Goal: Navigation & Orientation: Find specific page/section

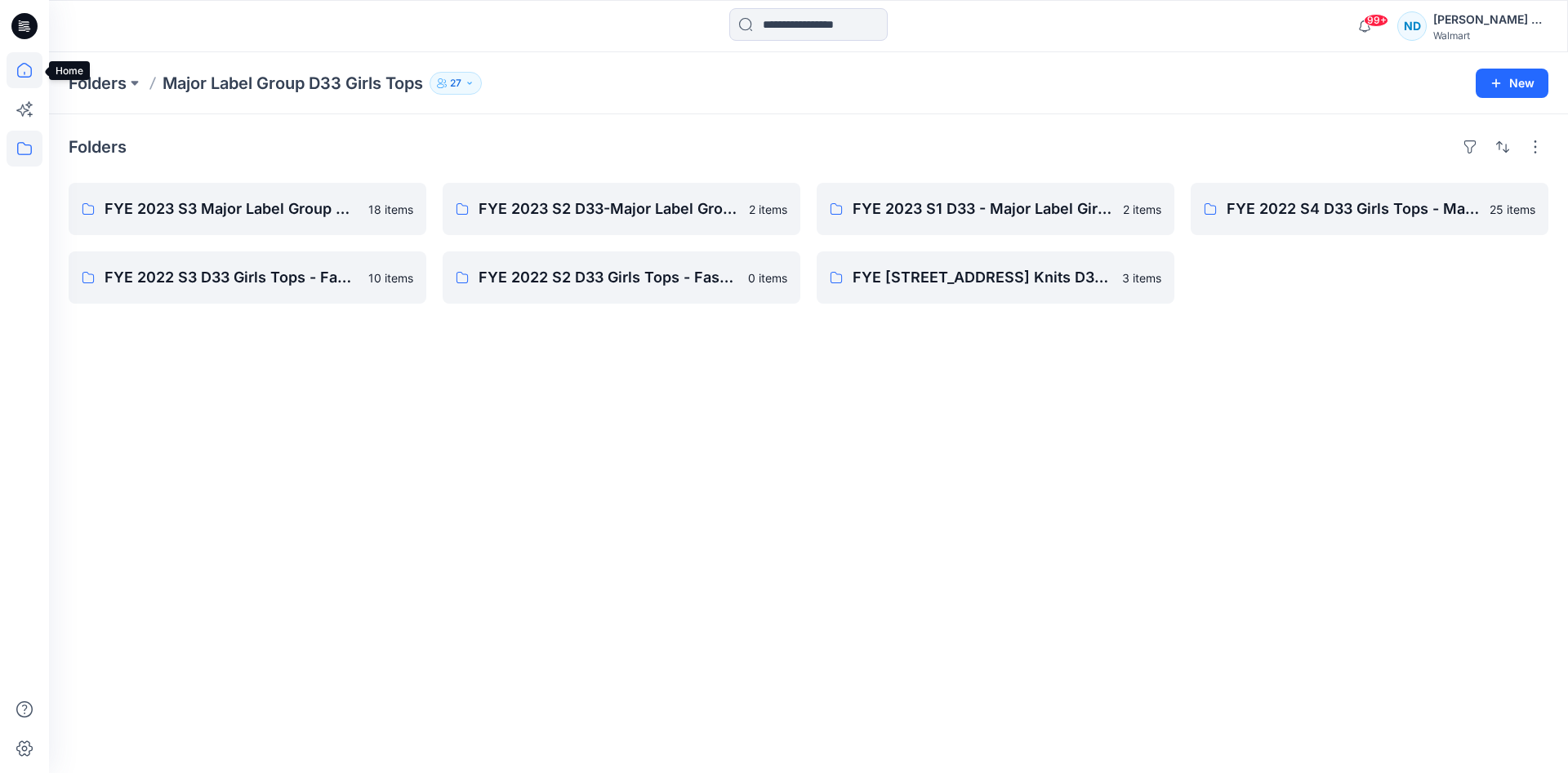
click at [18, 76] on icon at bounding box center [24, 70] width 15 height 15
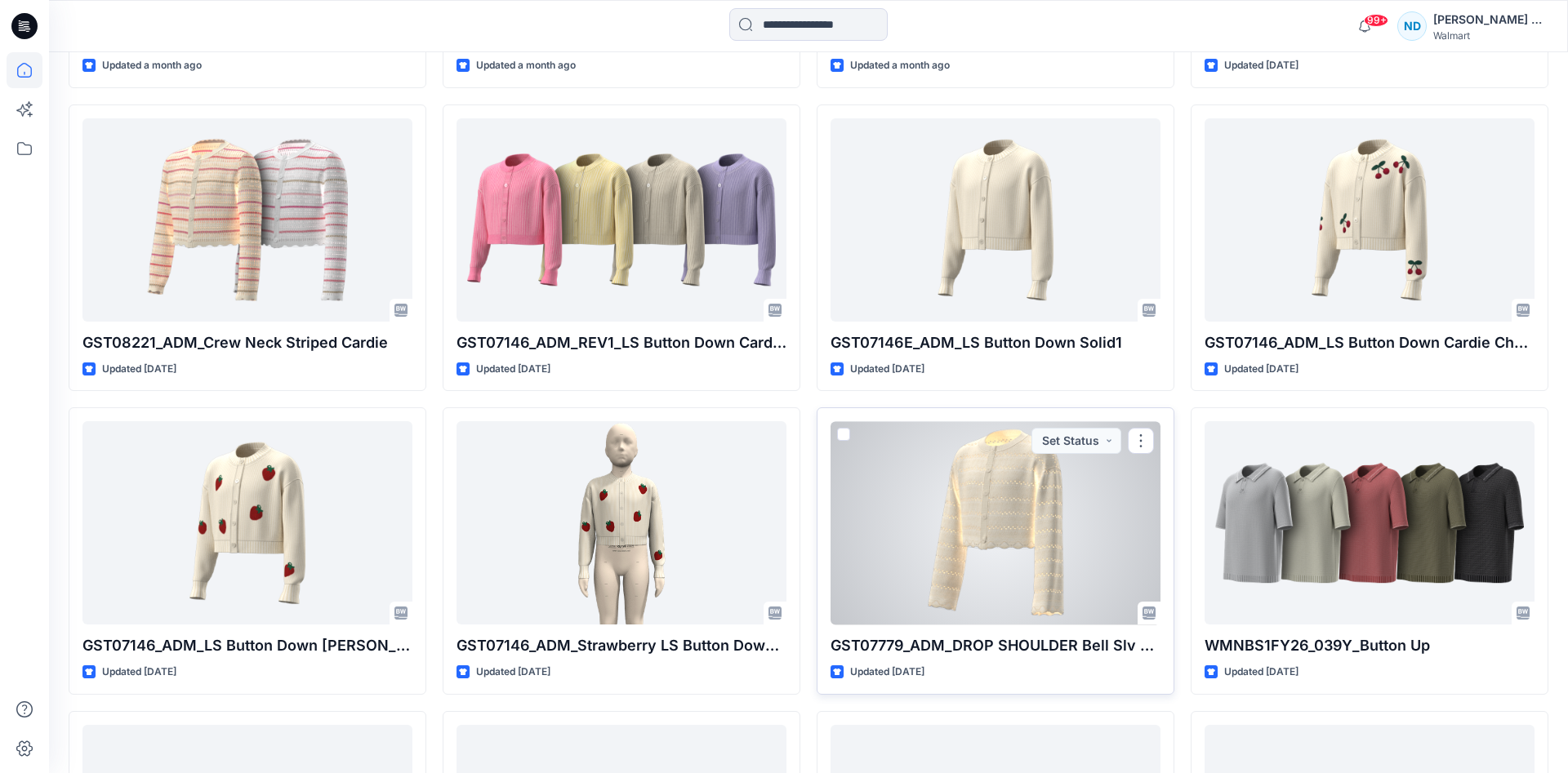
scroll to position [1182, 0]
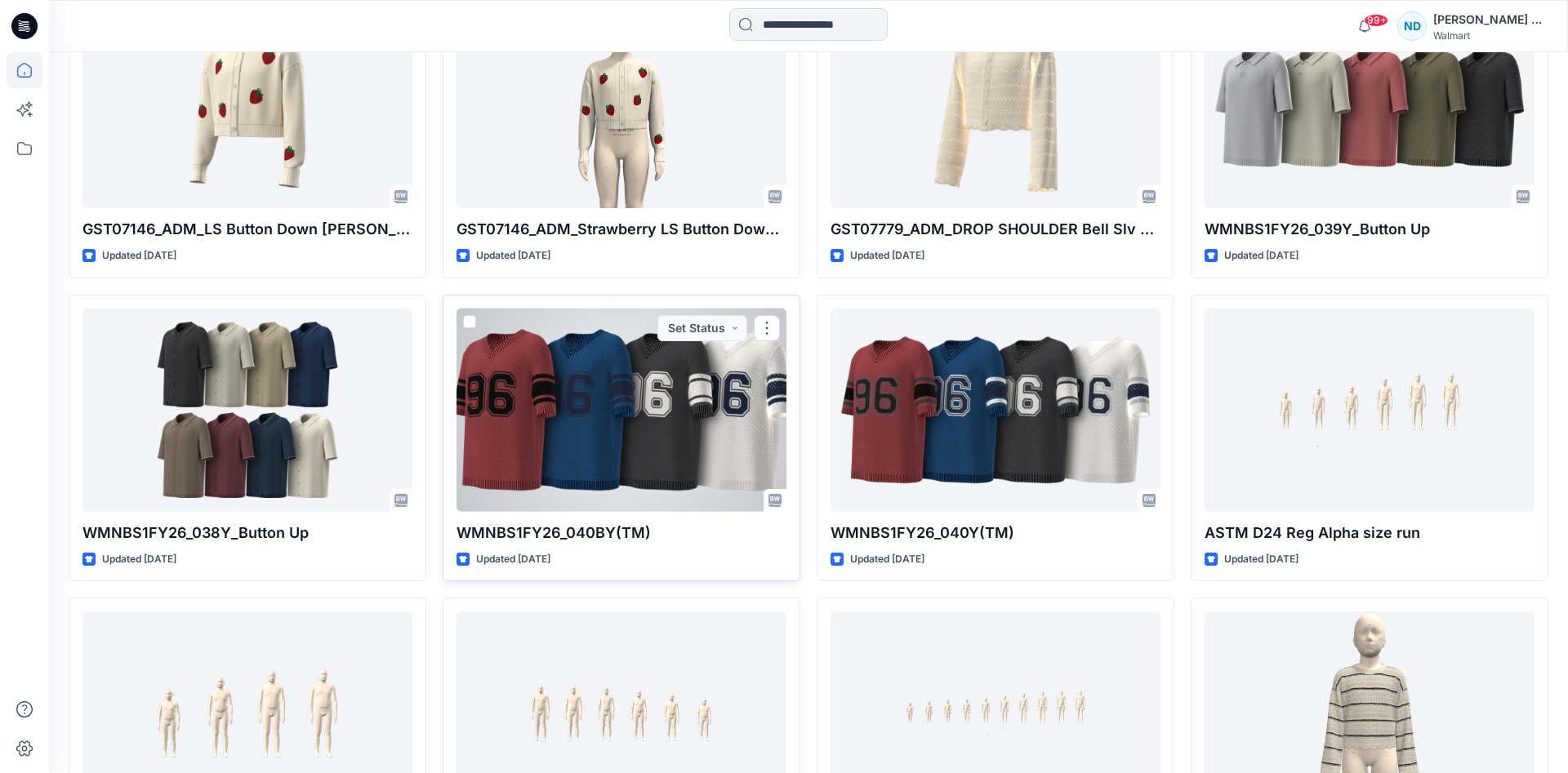
click at [608, 438] on div at bounding box center [621, 410] width 330 height 204
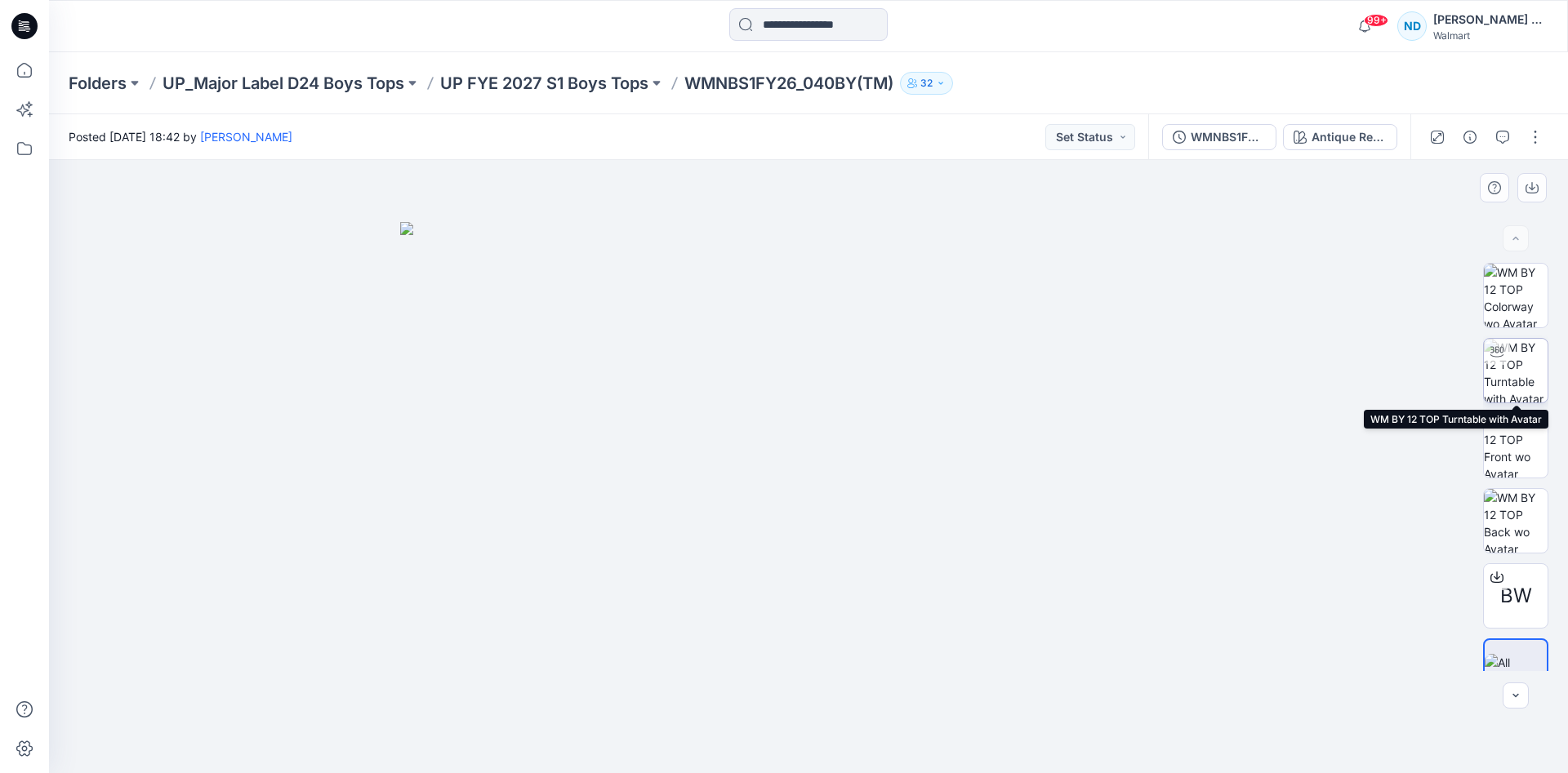
click at [1523, 371] on img at bounding box center [1516, 371] width 64 height 64
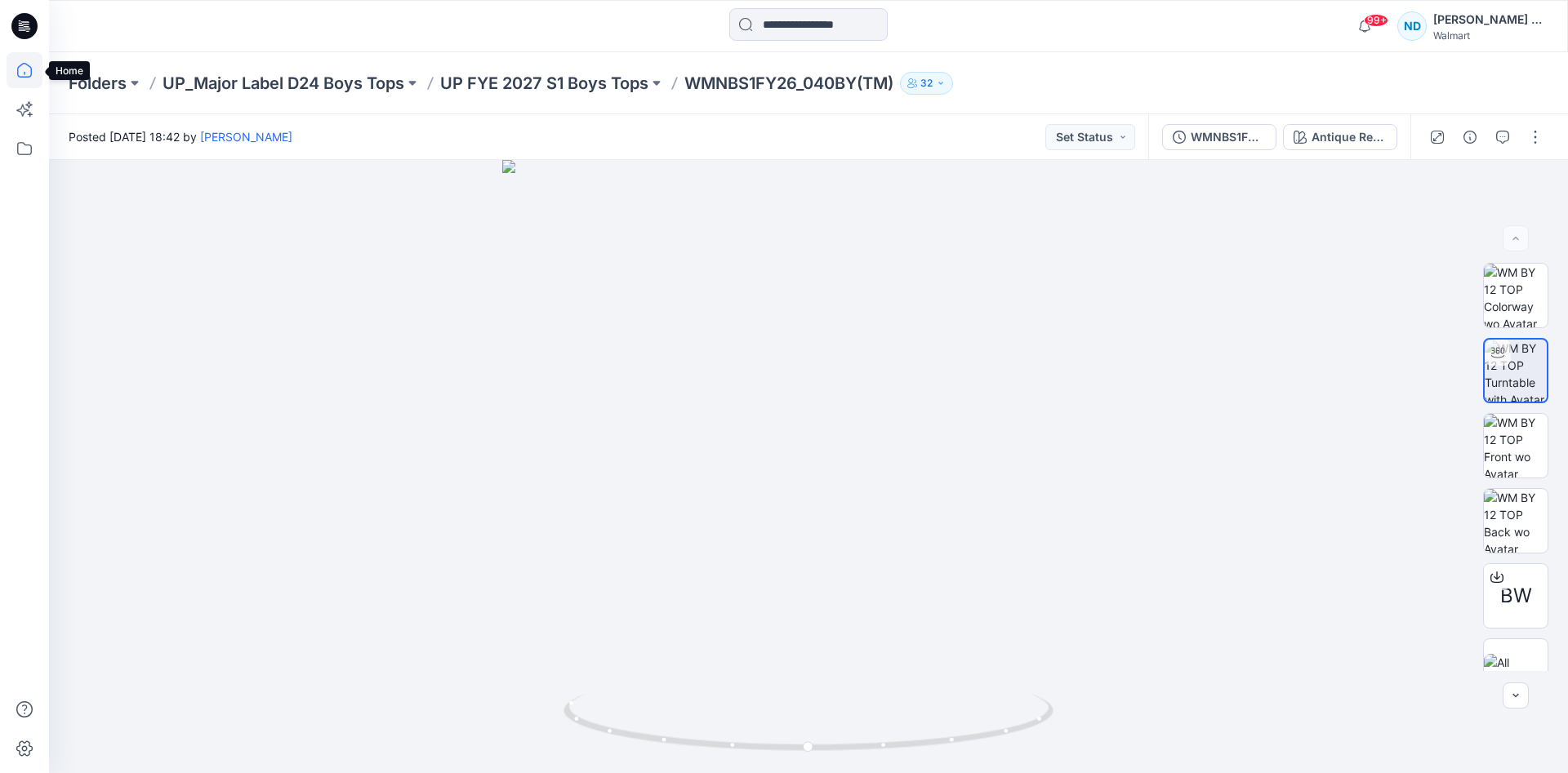
click at [29, 73] on icon at bounding box center [24, 70] width 36 height 36
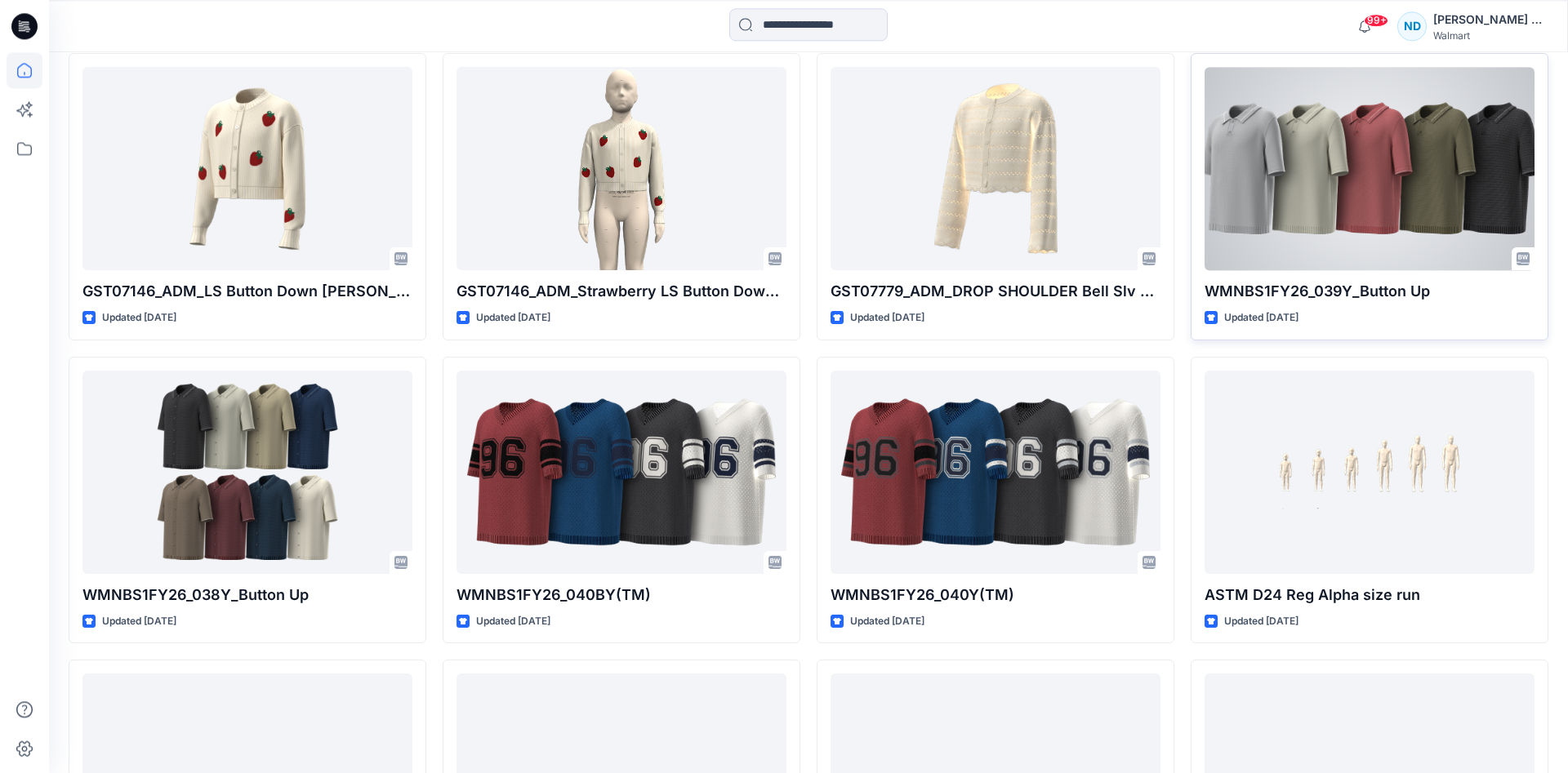
scroll to position [1082, 0]
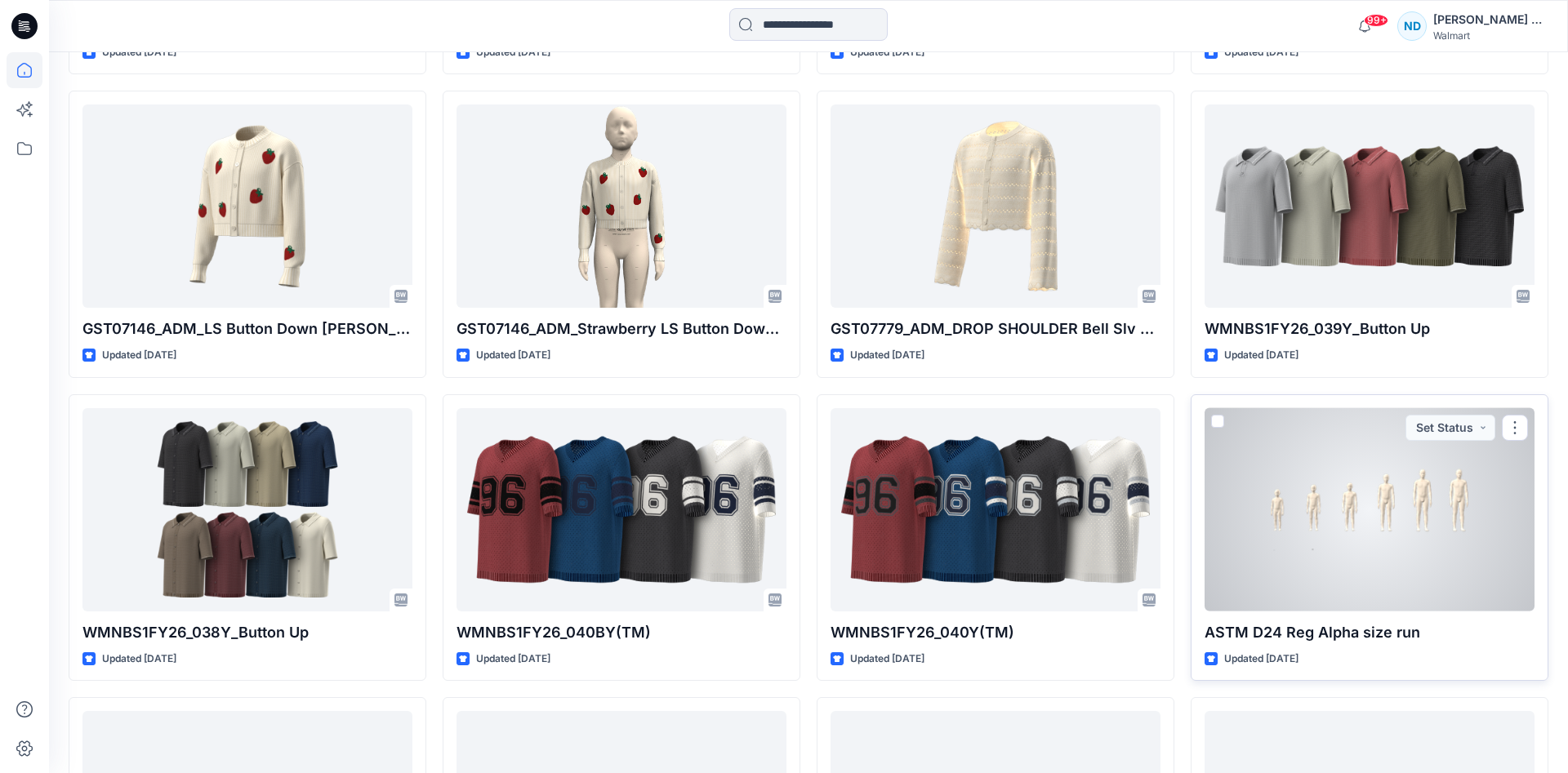
click at [1403, 509] on div at bounding box center [1370, 510] width 330 height 204
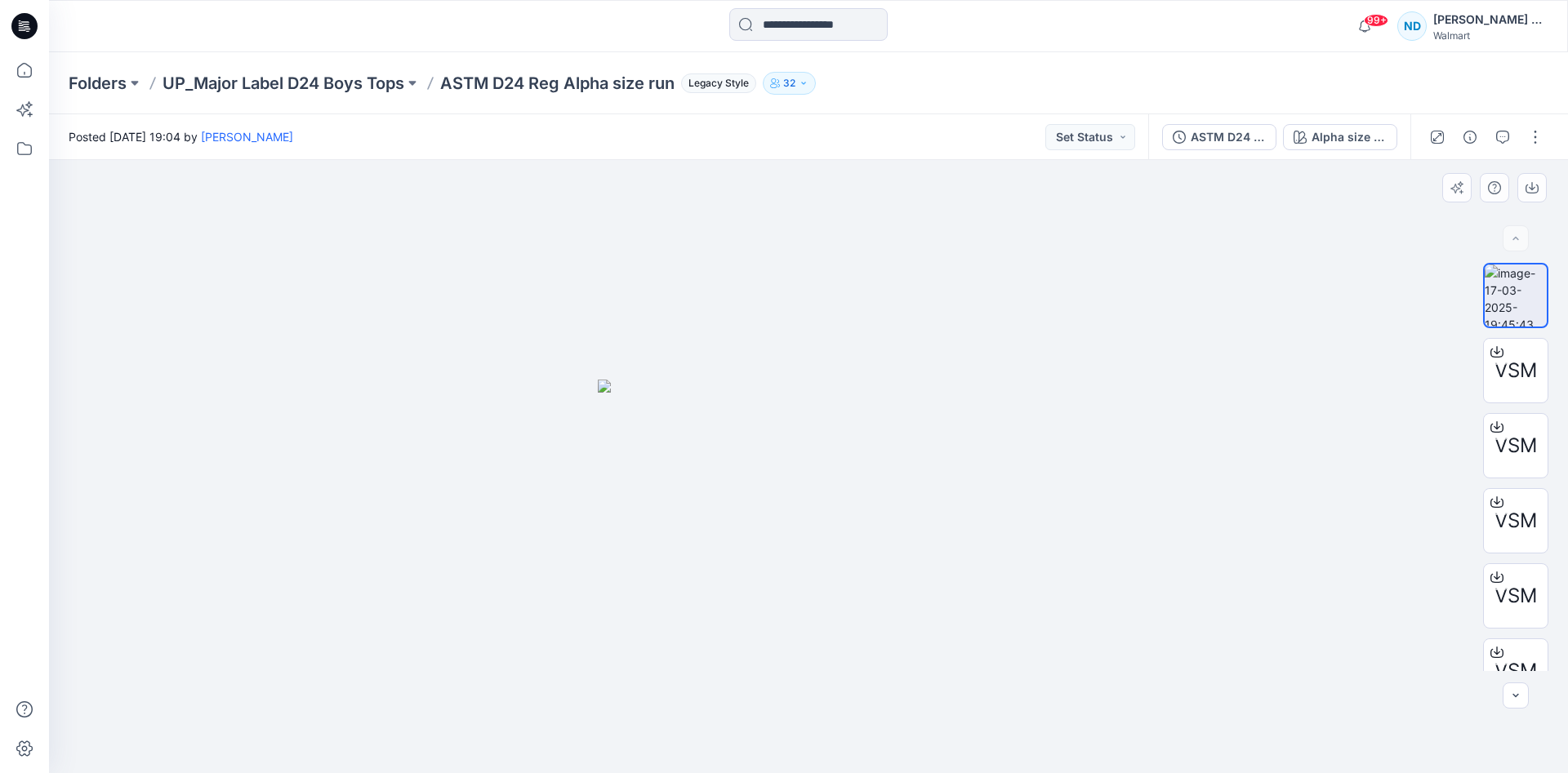
click at [989, 466] on img at bounding box center [808, 576] width 422 height 394
click at [307, 88] on p "UP_Major Label D24 Boys Tops" at bounding box center [283, 83] width 242 height 22
